Goal: Task Accomplishment & Management: Use online tool/utility

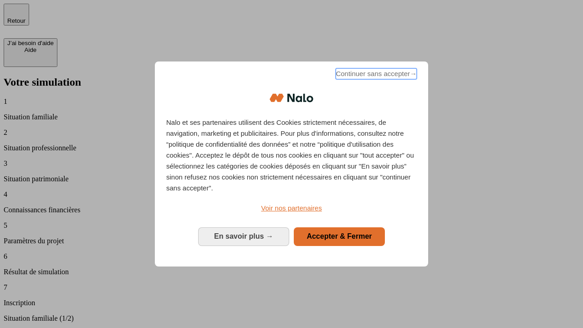
click at [375, 75] on span "Continuer sans accepter →" at bounding box center [376, 73] width 81 height 11
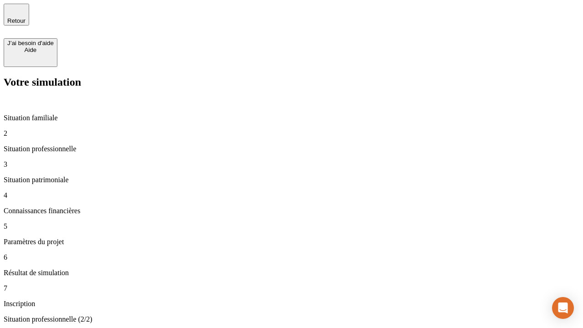
type input "30 000"
type input "1 000"
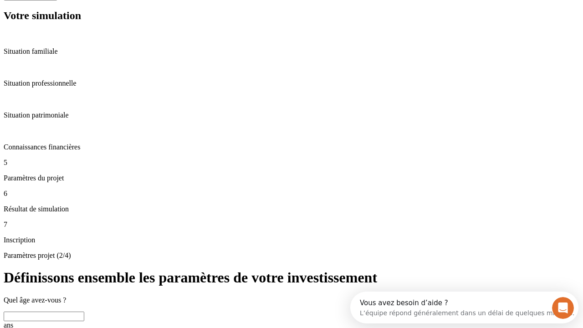
scroll to position [32, 0]
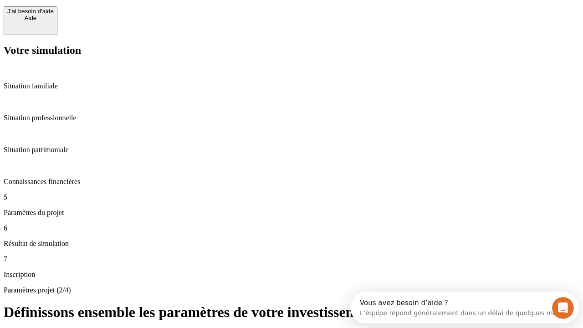
type input "65"
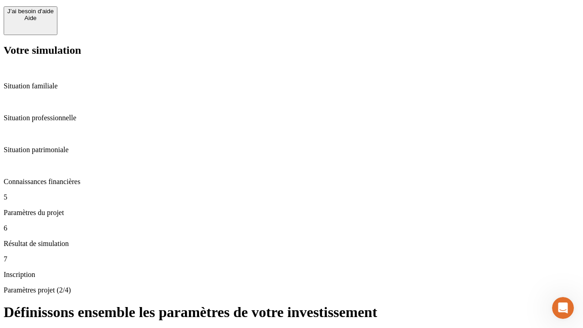
type input "5 000"
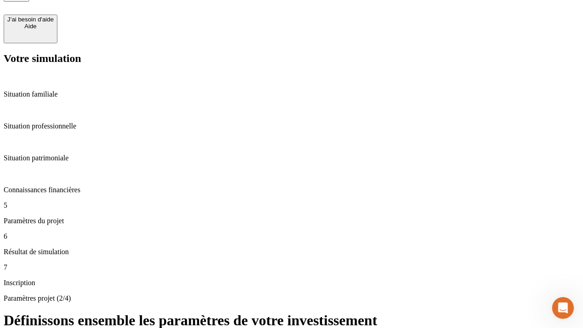
type input "640"
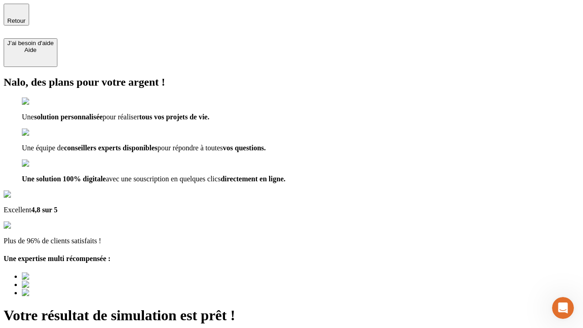
type input "[EMAIL_ADDRESS][DOMAIN_NAME]"
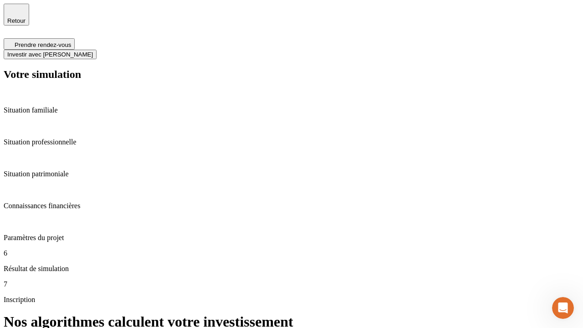
scroll to position [4, 0]
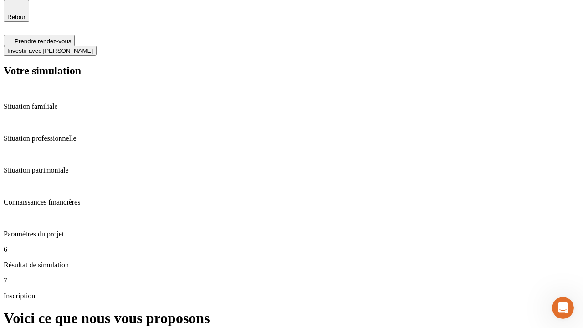
click at [93, 47] on span "Investir avec [PERSON_NAME]" at bounding box center [50, 50] width 86 height 7
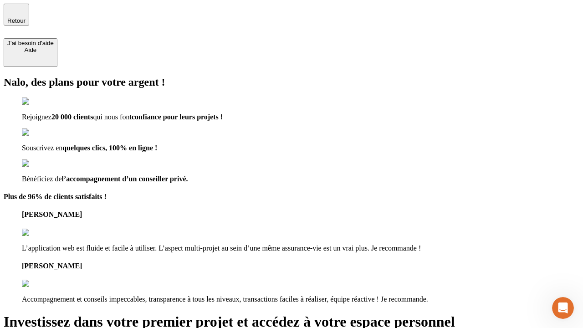
type input "[PERSON_NAME][EMAIL_ADDRESS][DOMAIN_NAME]"
